Goal: Answer question/provide support: Answer question/provide support

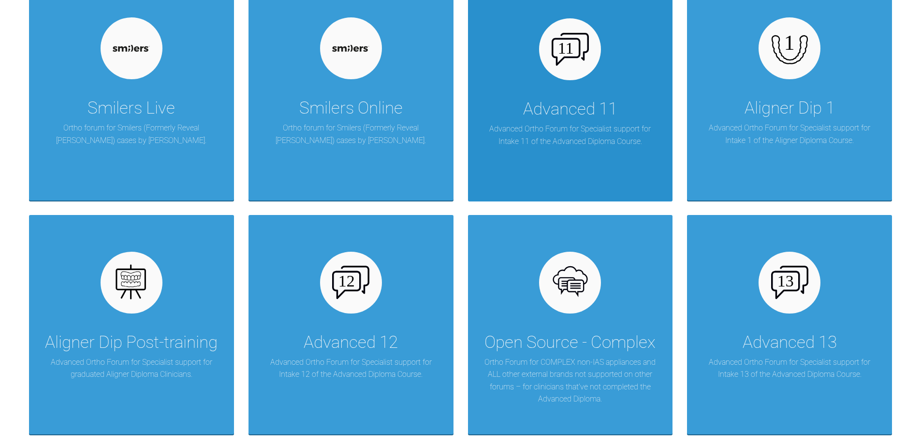
scroll to position [1306, 0]
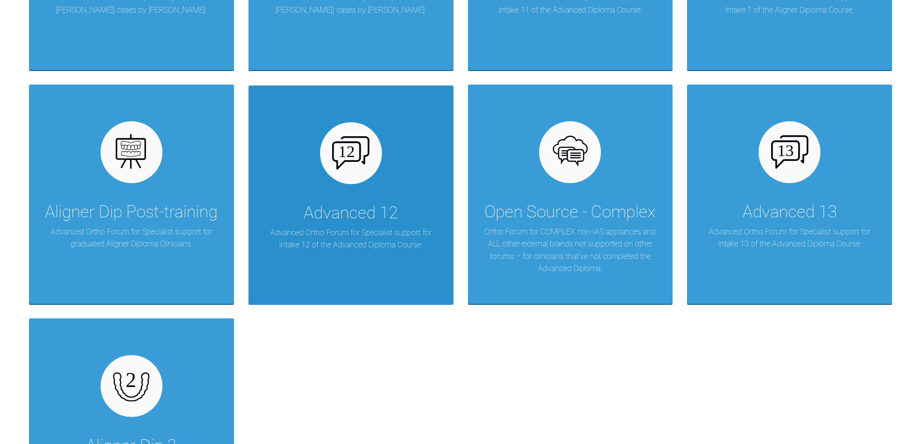
click at [364, 167] on img at bounding box center [350, 152] width 37 height 33
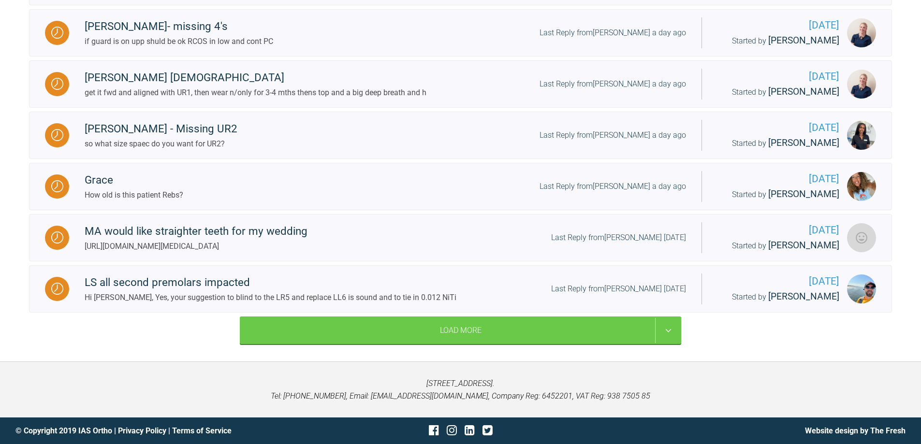
scroll to position [1083, 0]
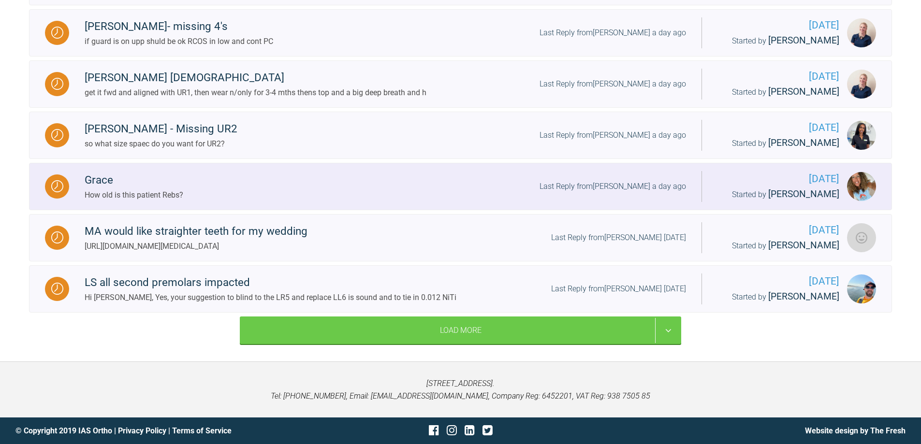
click at [100, 179] on div "Grace" at bounding box center [134, 180] width 99 height 17
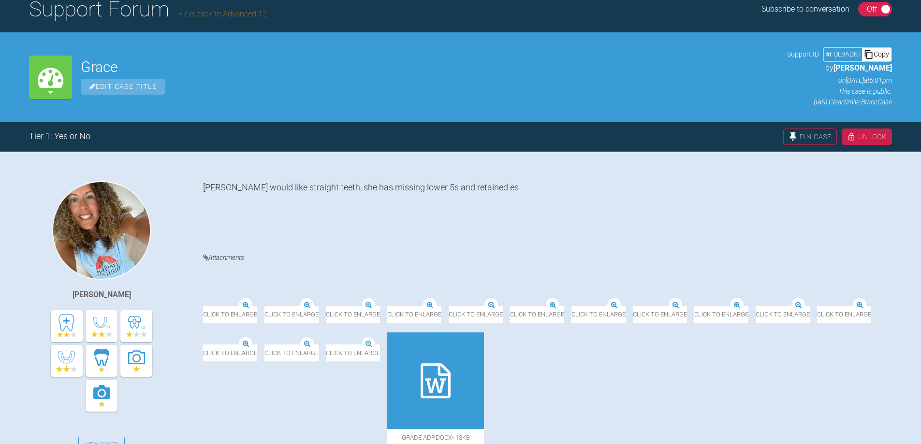
scroll to position [242, 0]
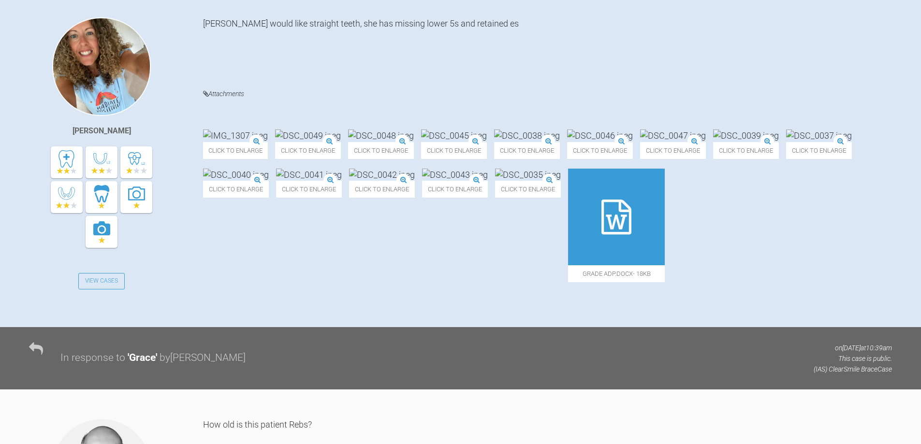
click at [602, 235] on icon at bounding box center [617, 217] width 30 height 35
click at [414, 130] on img at bounding box center [381, 136] width 66 height 12
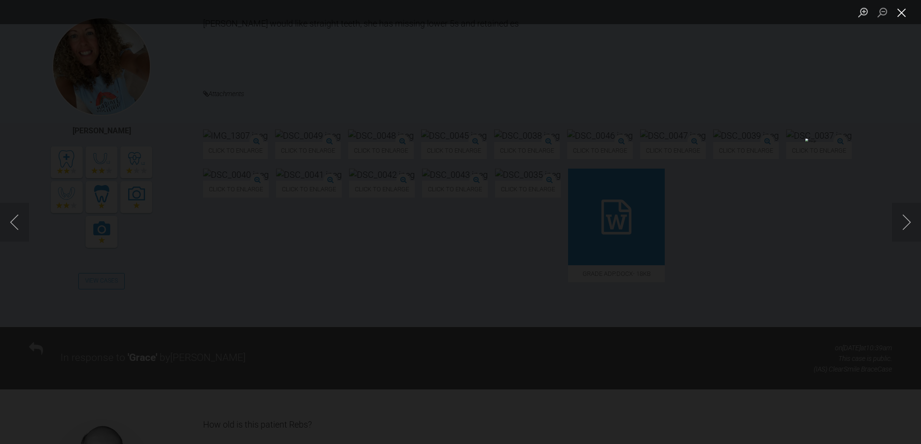
click at [906, 14] on button "Close lightbox" at bounding box center [901, 12] width 19 height 17
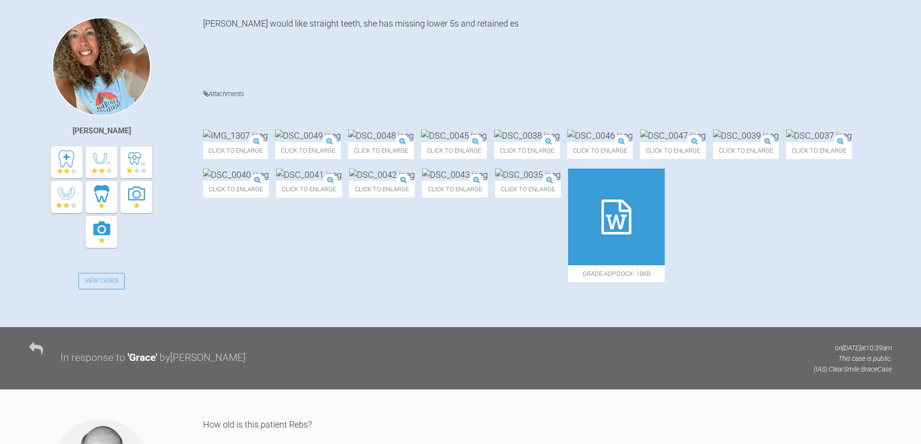
click at [707, 292] on div "Click to enlarge Click to enlarge Click to enlarge Click to enlarge Click to en…" at bounding box center [547, 211] width 689 height 162
